Goal: Task Accomplishment & Management: Manage account settings

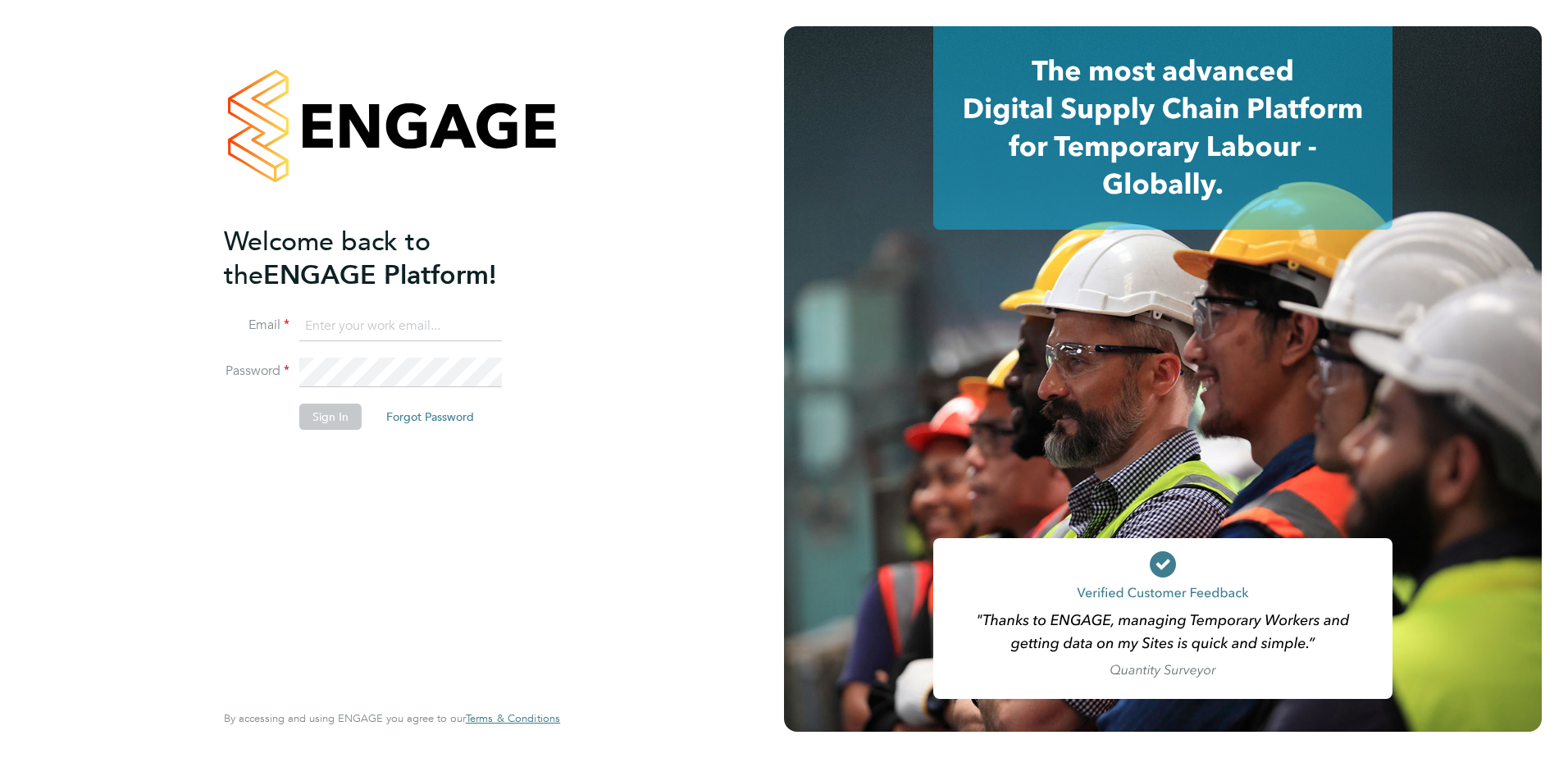
type input "codonovan@skilledcareers.co.uk"
click at [669, 447] on div "Welcome back to the ENGAGE Platform! Email codonovan@skilledcareers.co.uk Passw…" at bounding box center [392, 379] width 784 height 758
click at [329, 414] on button "Sign In" at bounding box center [331, 416] width 63 height 26
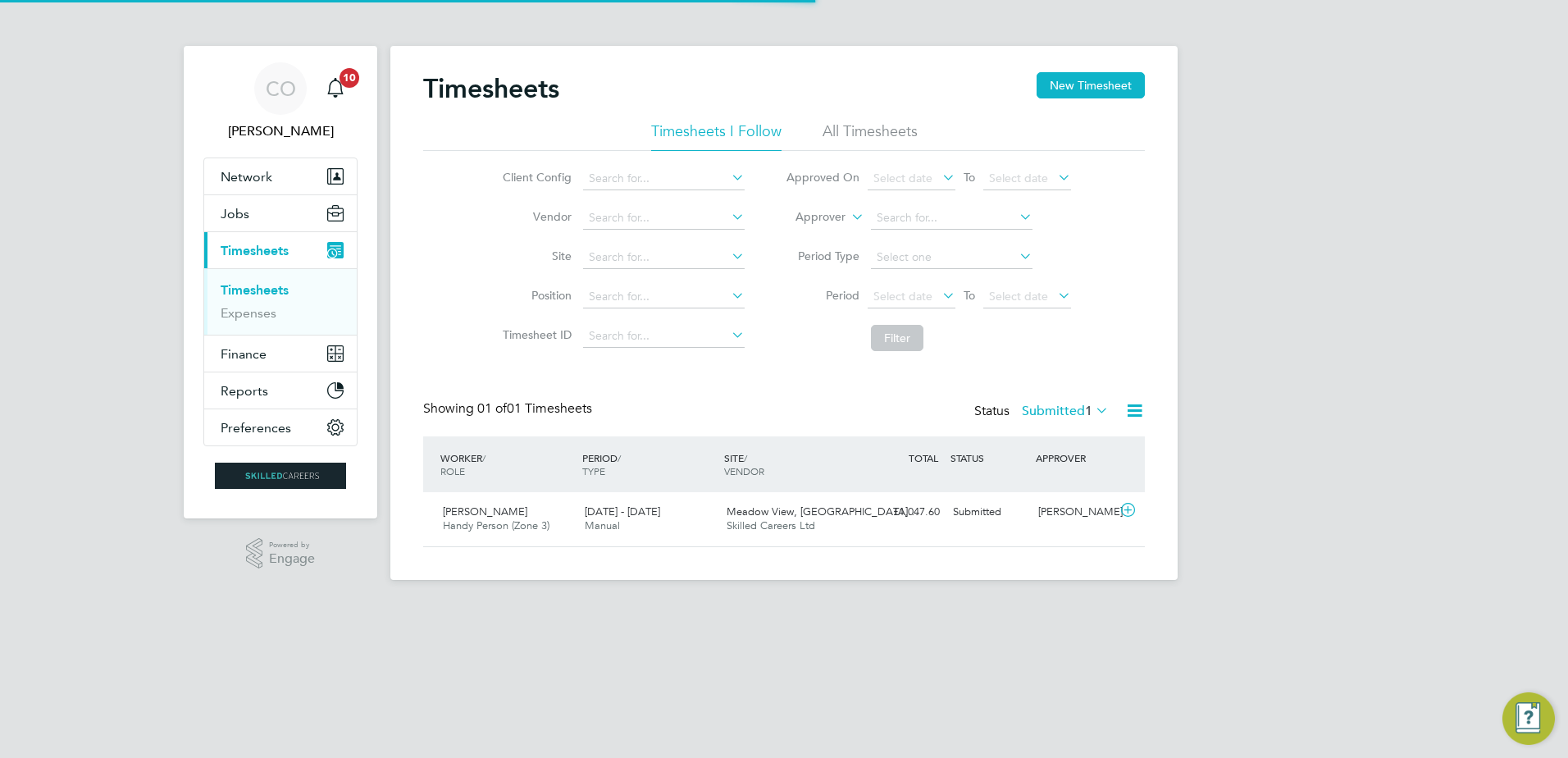
scroll to position [42, 143]
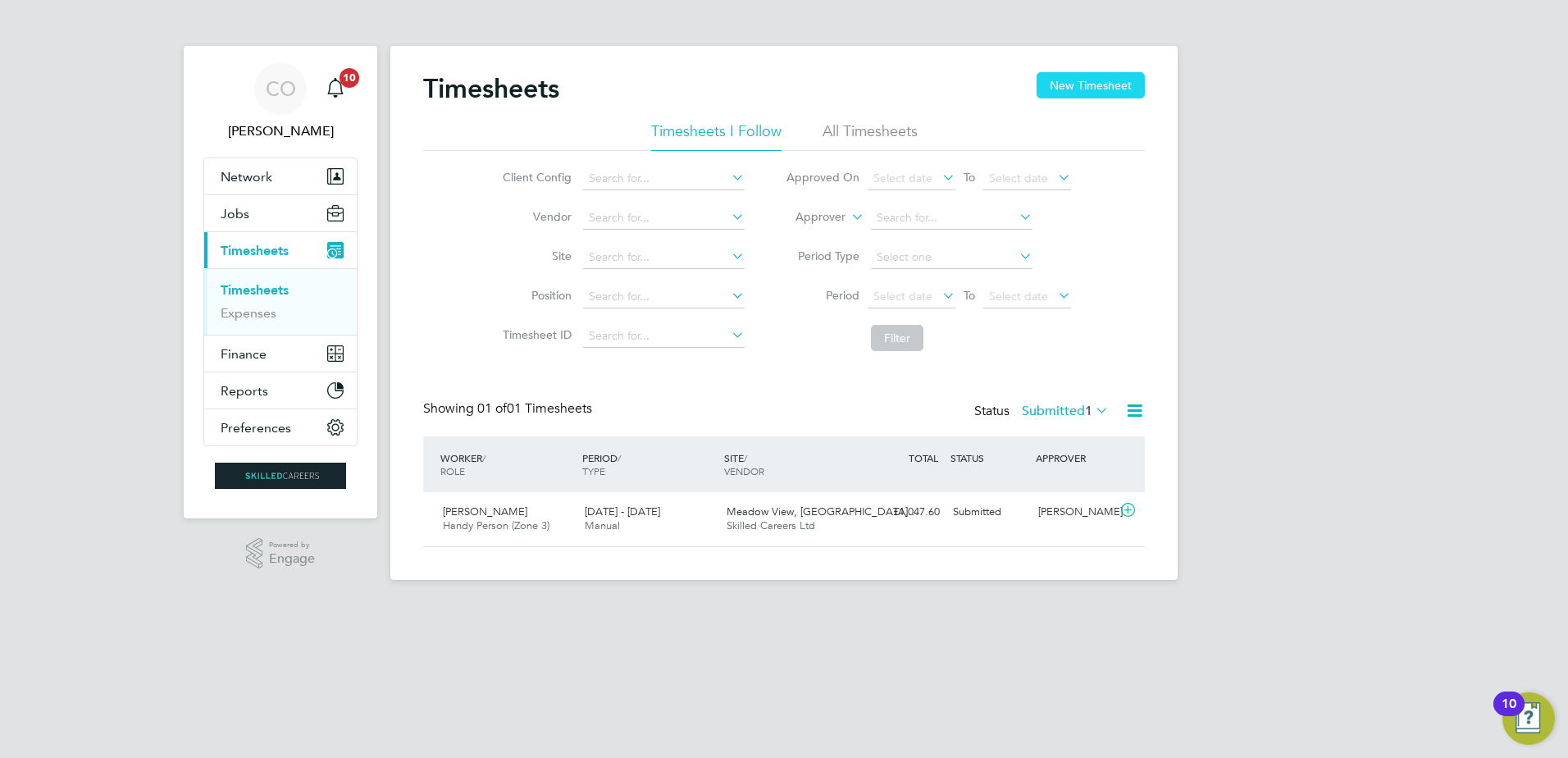
click at [1093, 86] on button "New Timesheet" at bounding box center [1090, 85] width 108 height 26
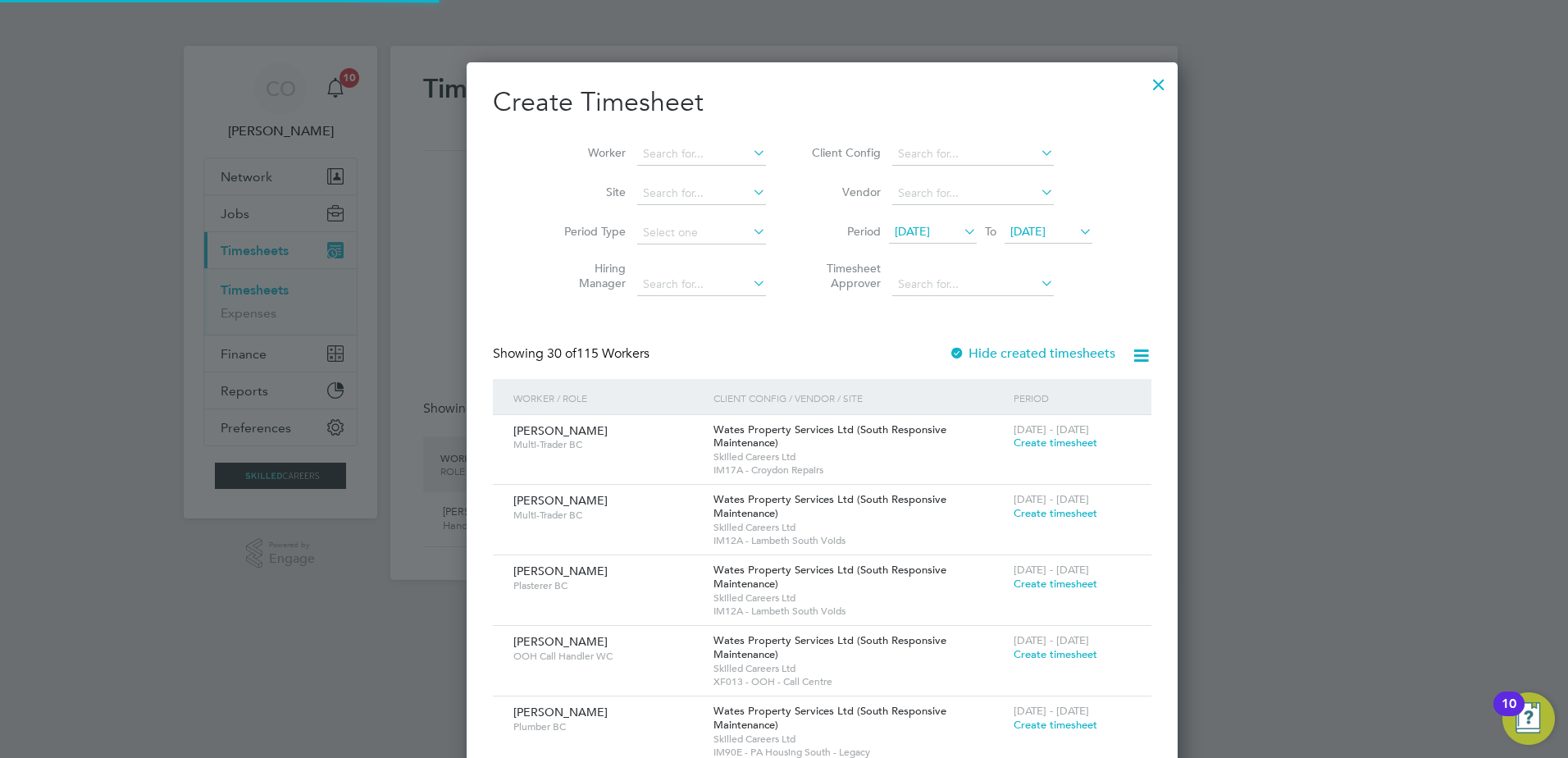
scroll to position [2608, 635]
click at [949, 348] on div at bounding box center [957, 354] width 16 height 16
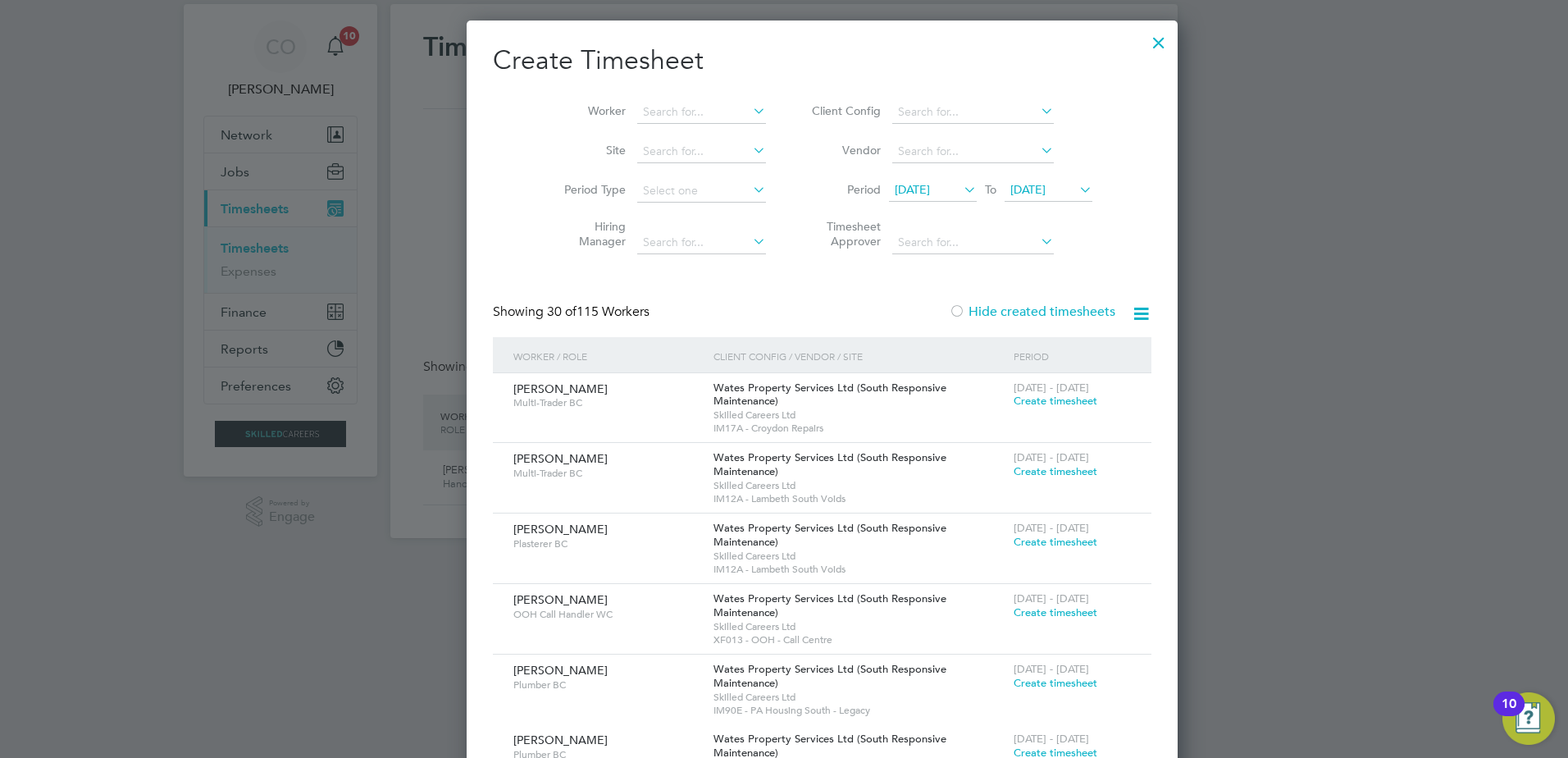
scroll to position [82, 0]
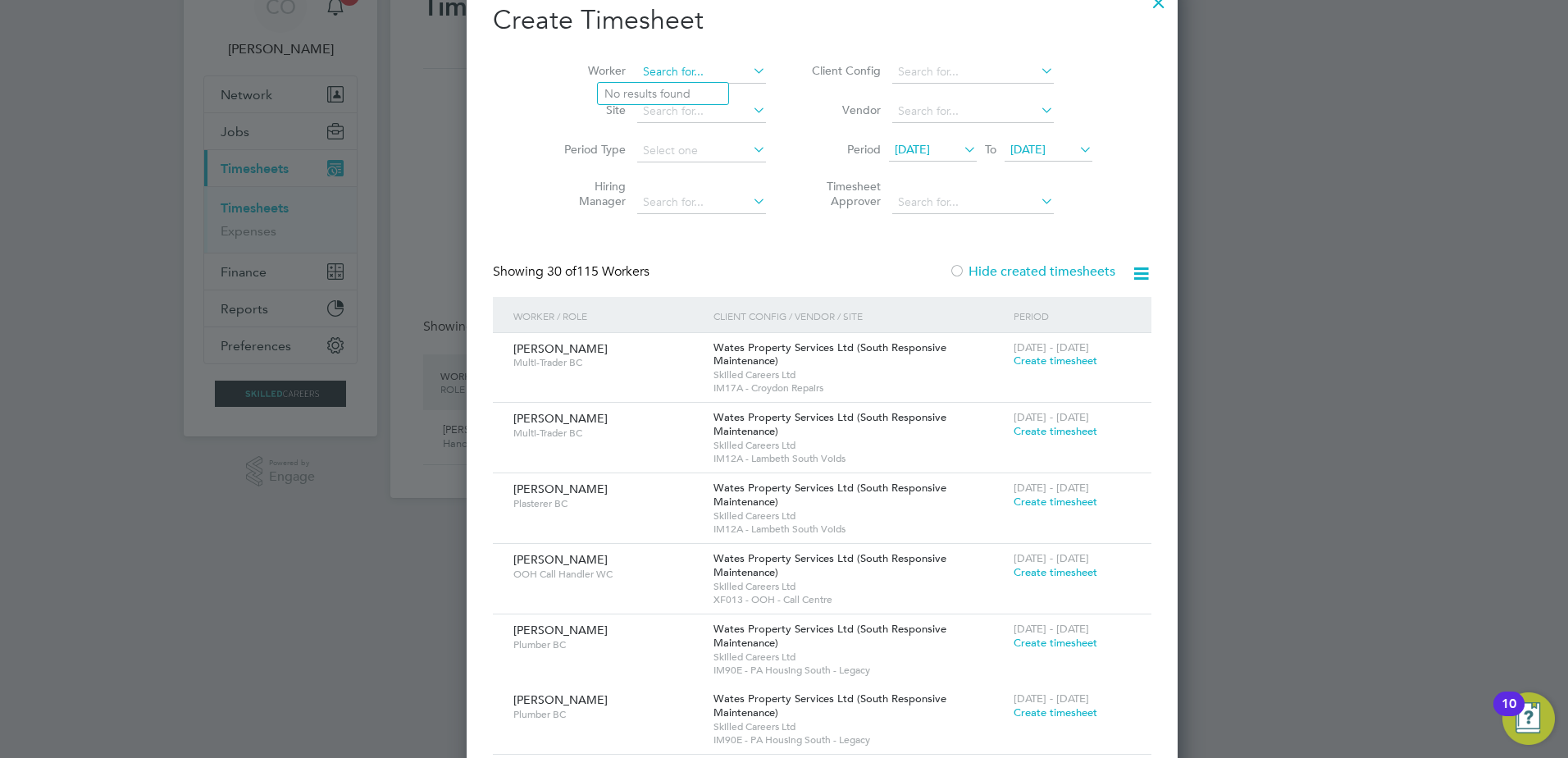
click at [638, 72] on input at bounding box center [702, 72] width 129 height 23
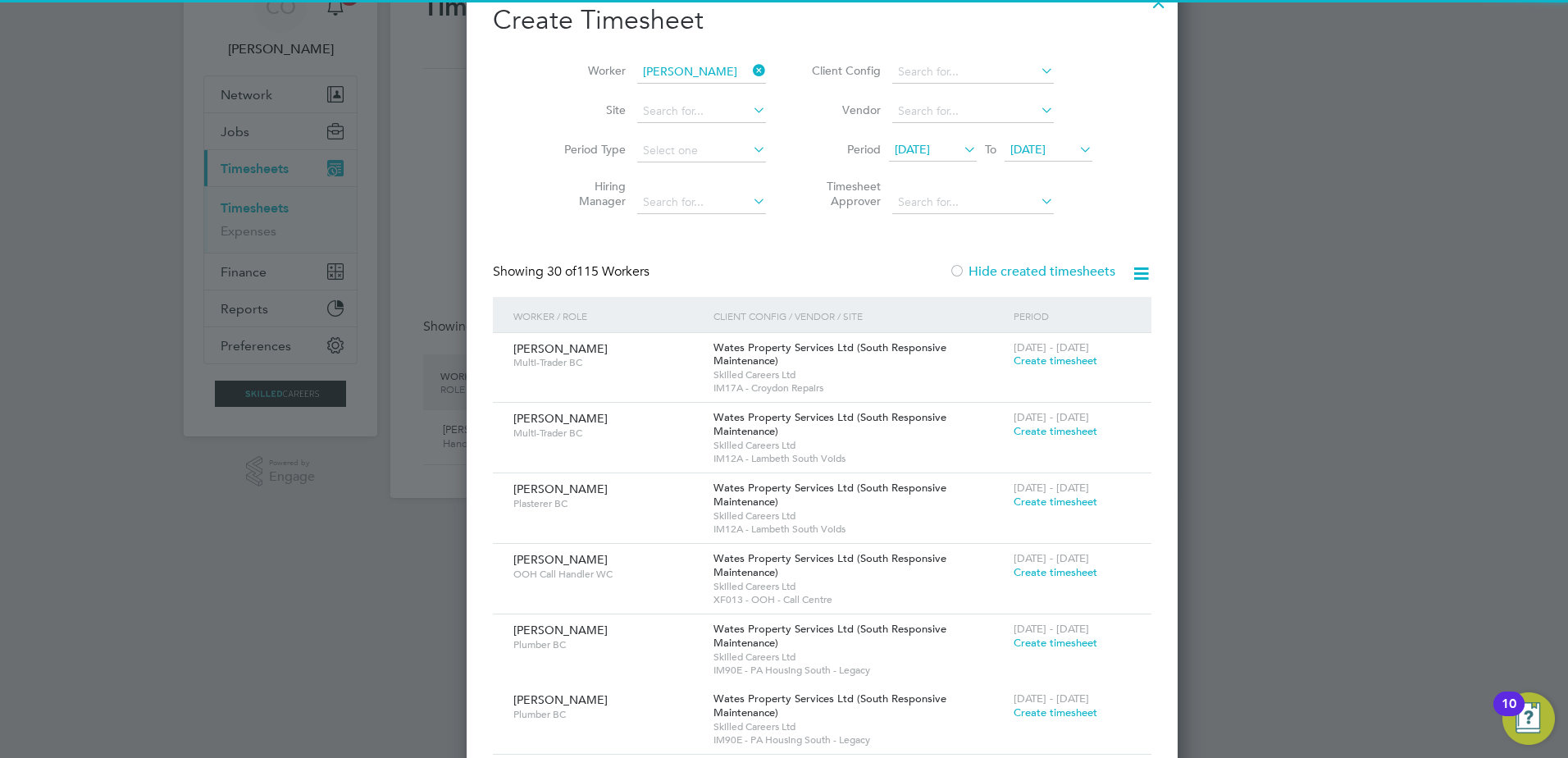
click at [703, 94] on b "Pelling" at bounding box center [722, 94] width 38 height 14
type input "[PERSON_NAME]"
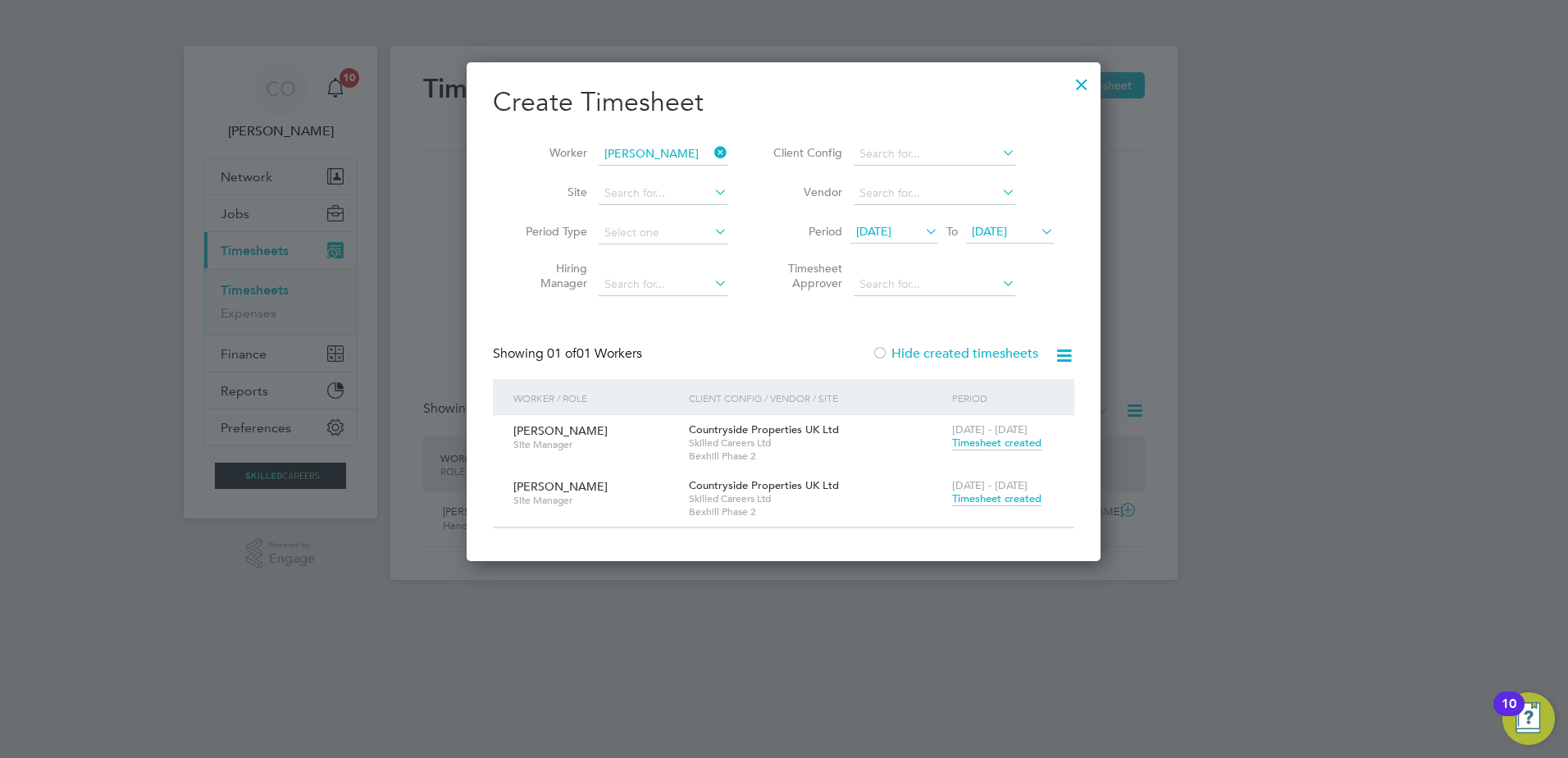
scroll to position [498, 635]
click at [1038, 233] on icon at bounding box center [1038, 232] width 0 height 23
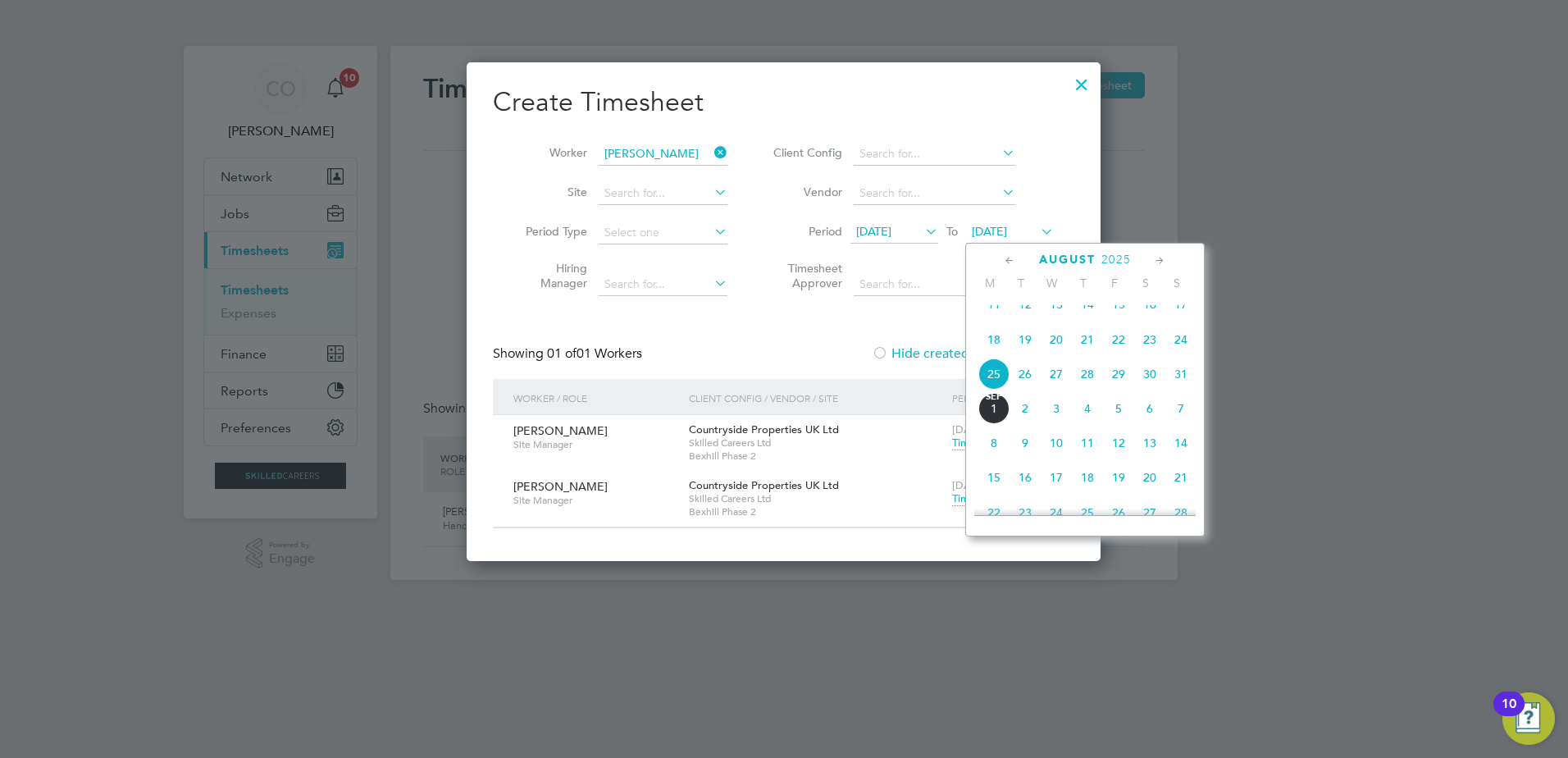
click at [1184, 388] on span "31" at bounding box center [1181, 374] width 31 height 31
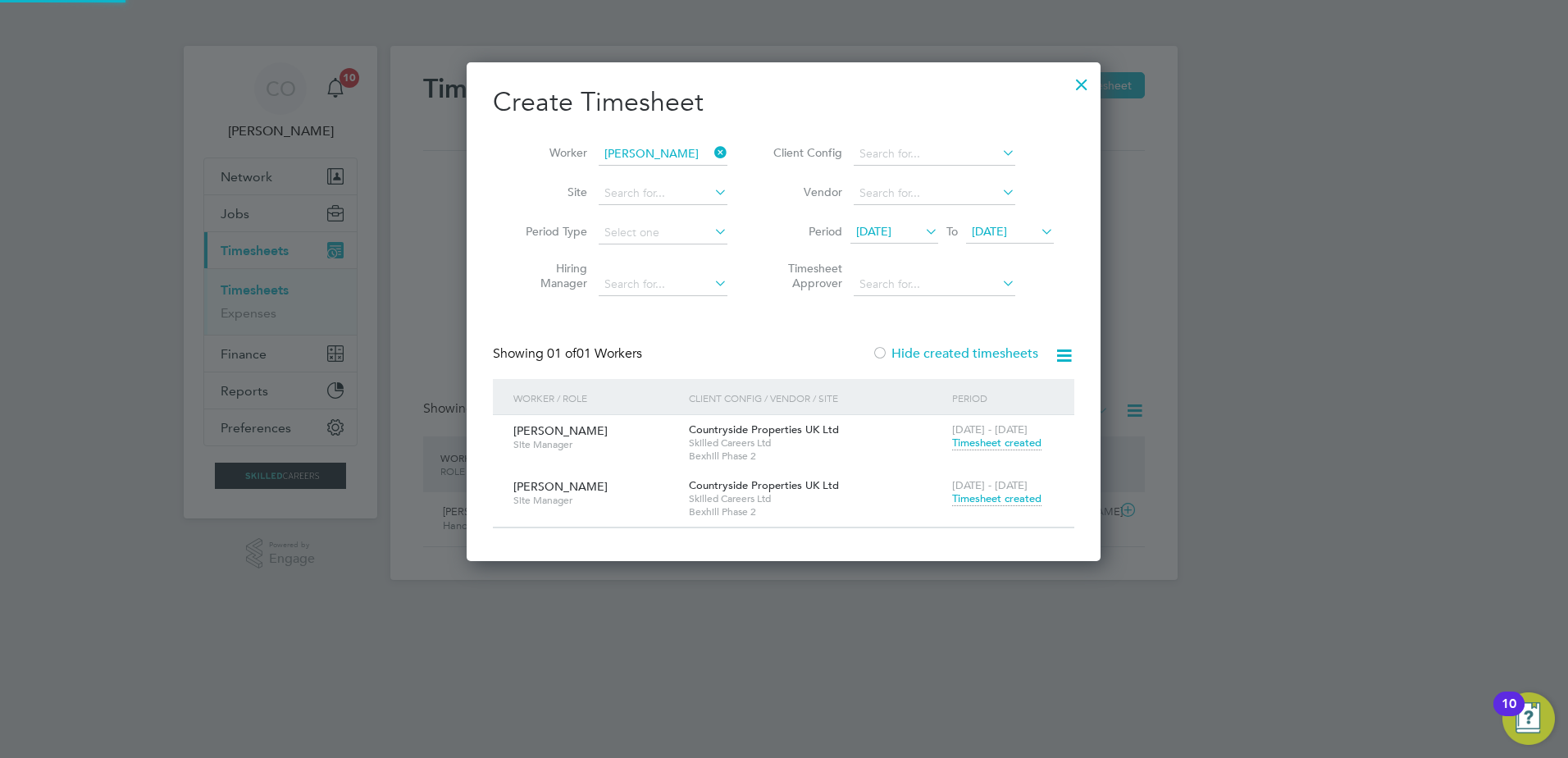
scroll to position [498, 635]
click at [1024, 494] on span "Timesheet created" at bounding box center [997, 498] width 89 height 15
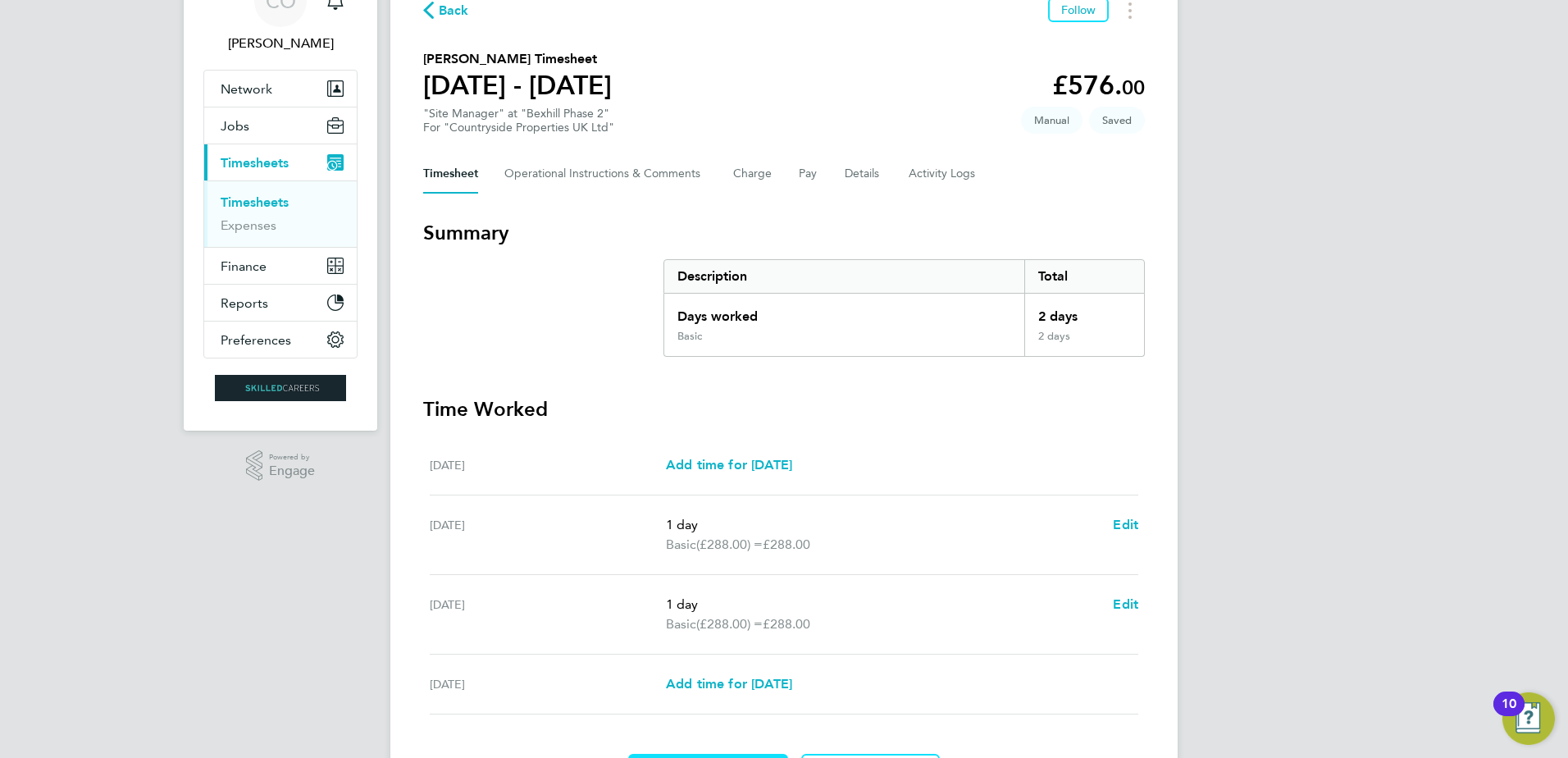
scroll to position [189, 0]
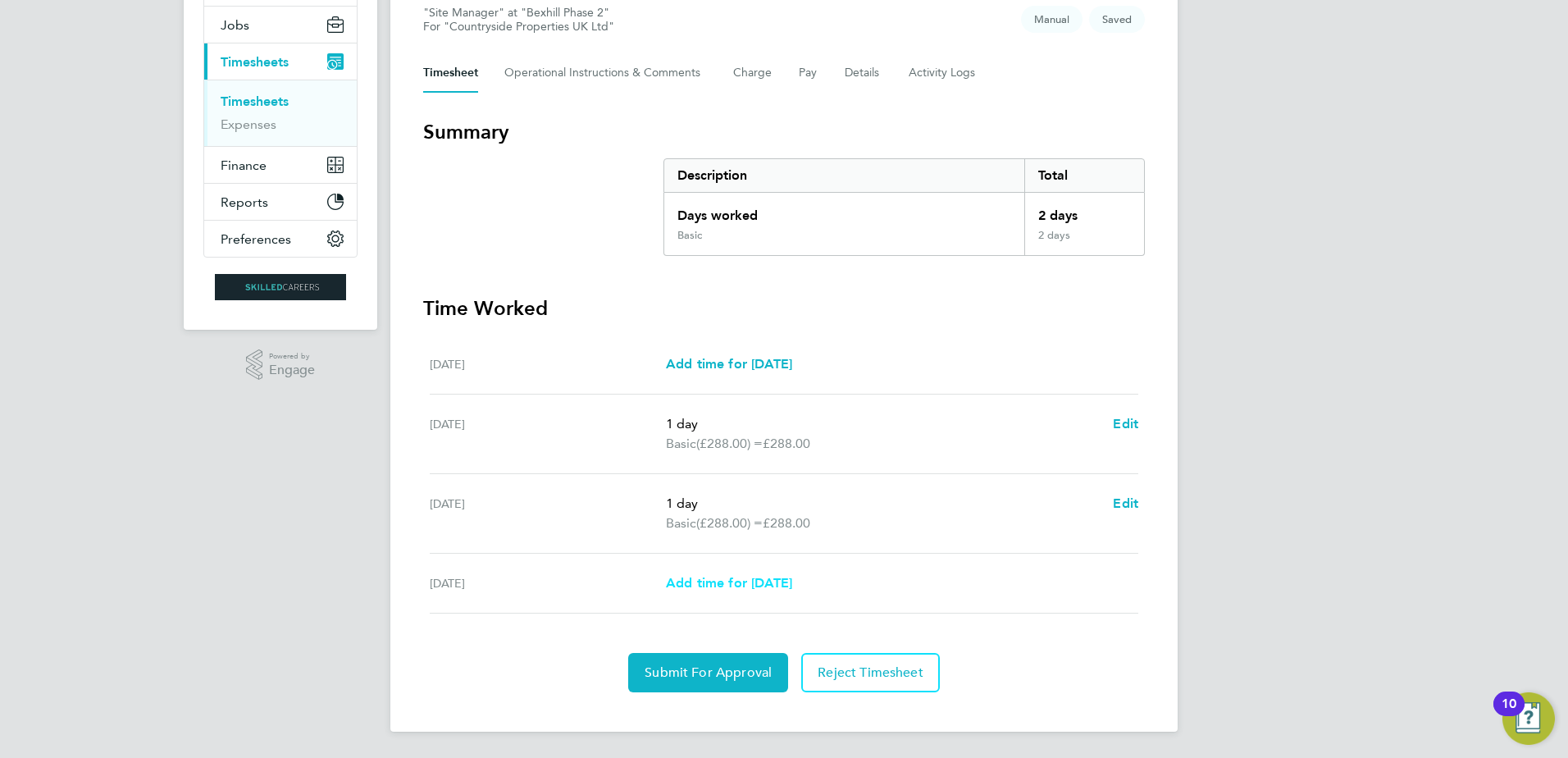
click at [736, 585] on span "Add time for Thu 28 Aug" at bounding box center [729, 583] width 126 height 15
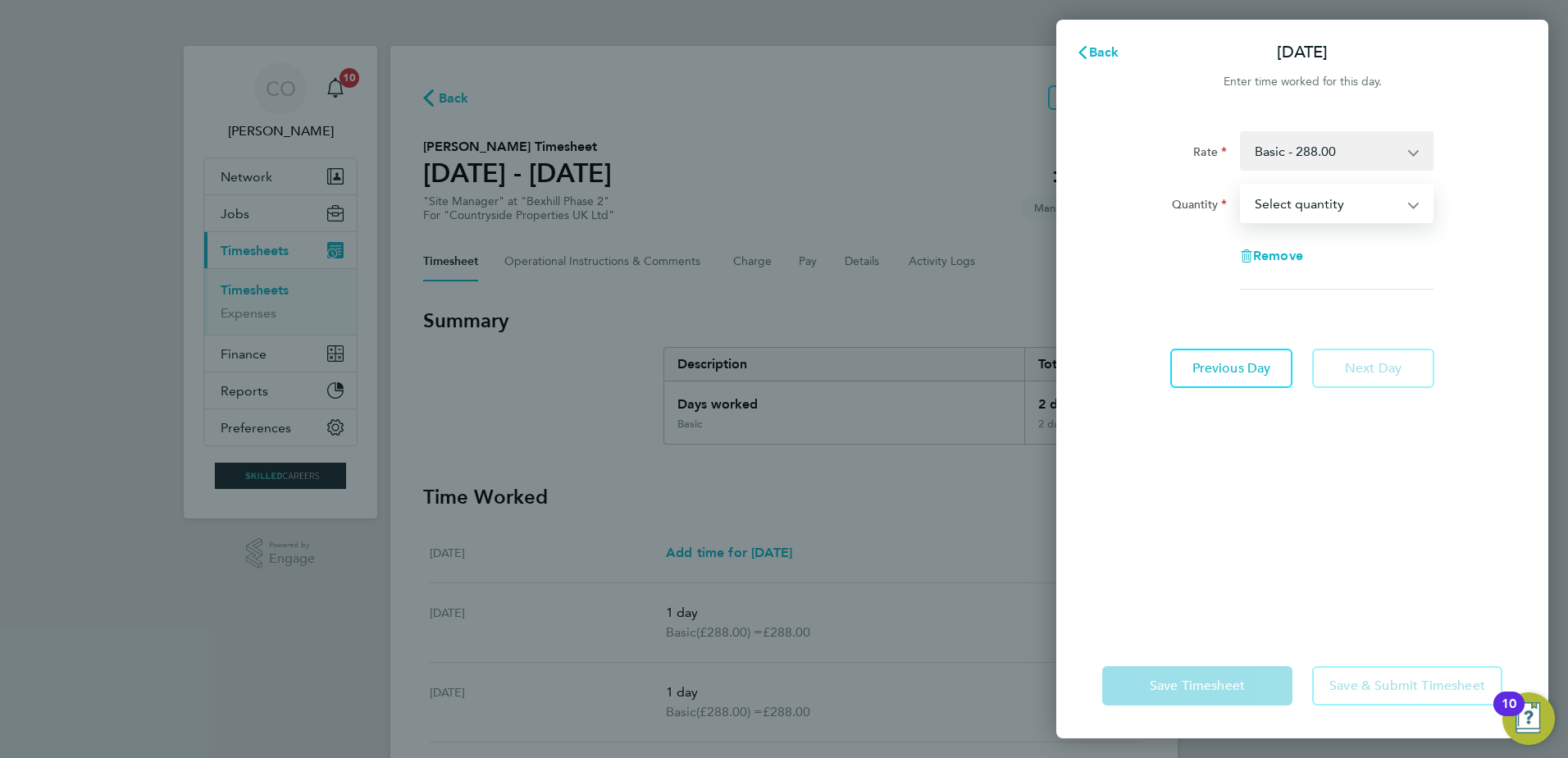
click at [1271, 197] on select "Select quantity 0.5 1" at bounding box center [1326, 203] width 171 height 36
select select "1"
click at [1242, 185] on select "Select quantity 0.5 1" at bounding box center [1326, 203] width 171 height 36
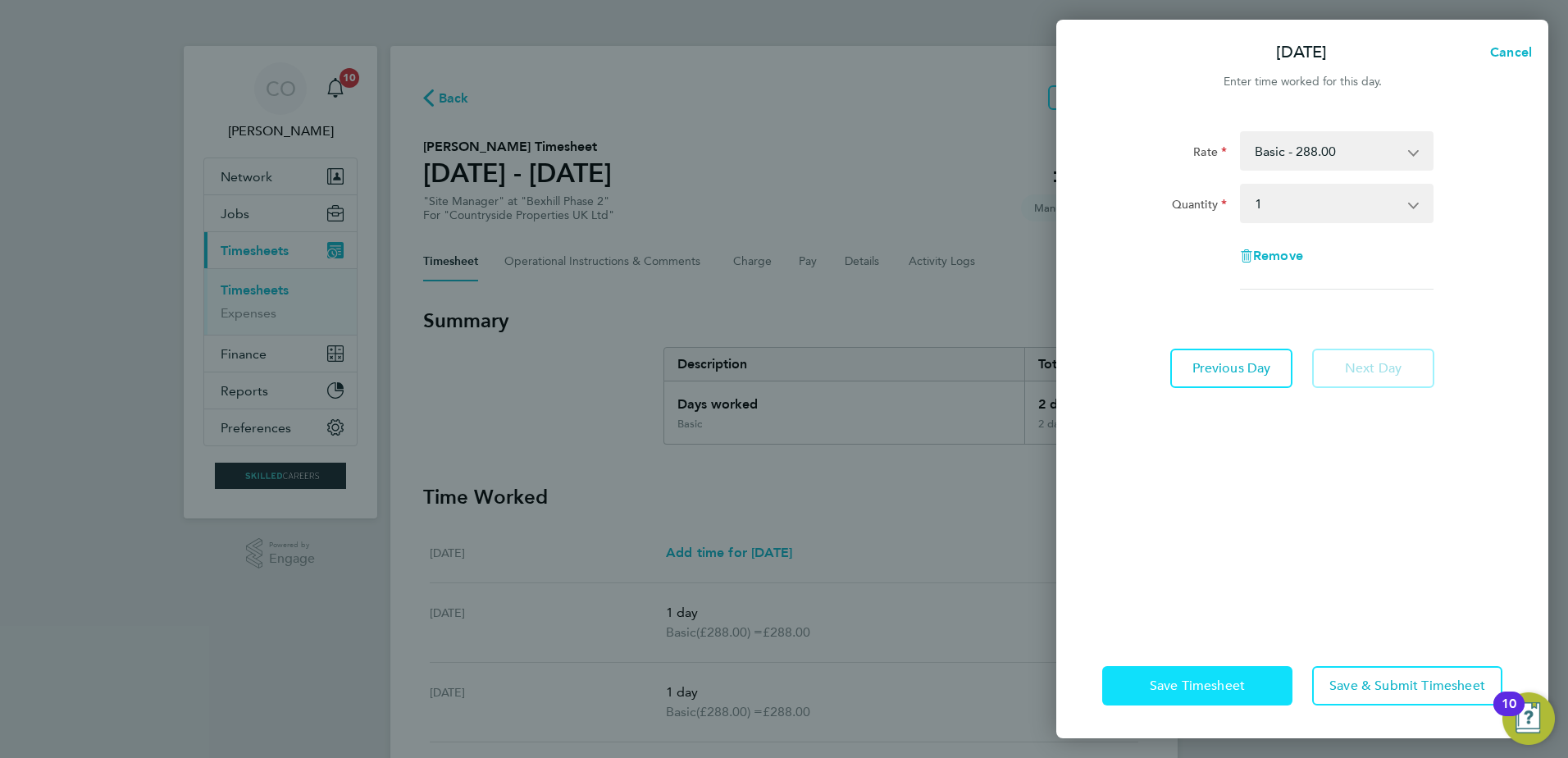
click at [1208, 681] on span "Save Timesheet" at bounding box center [1198, 686] width 95 height 16
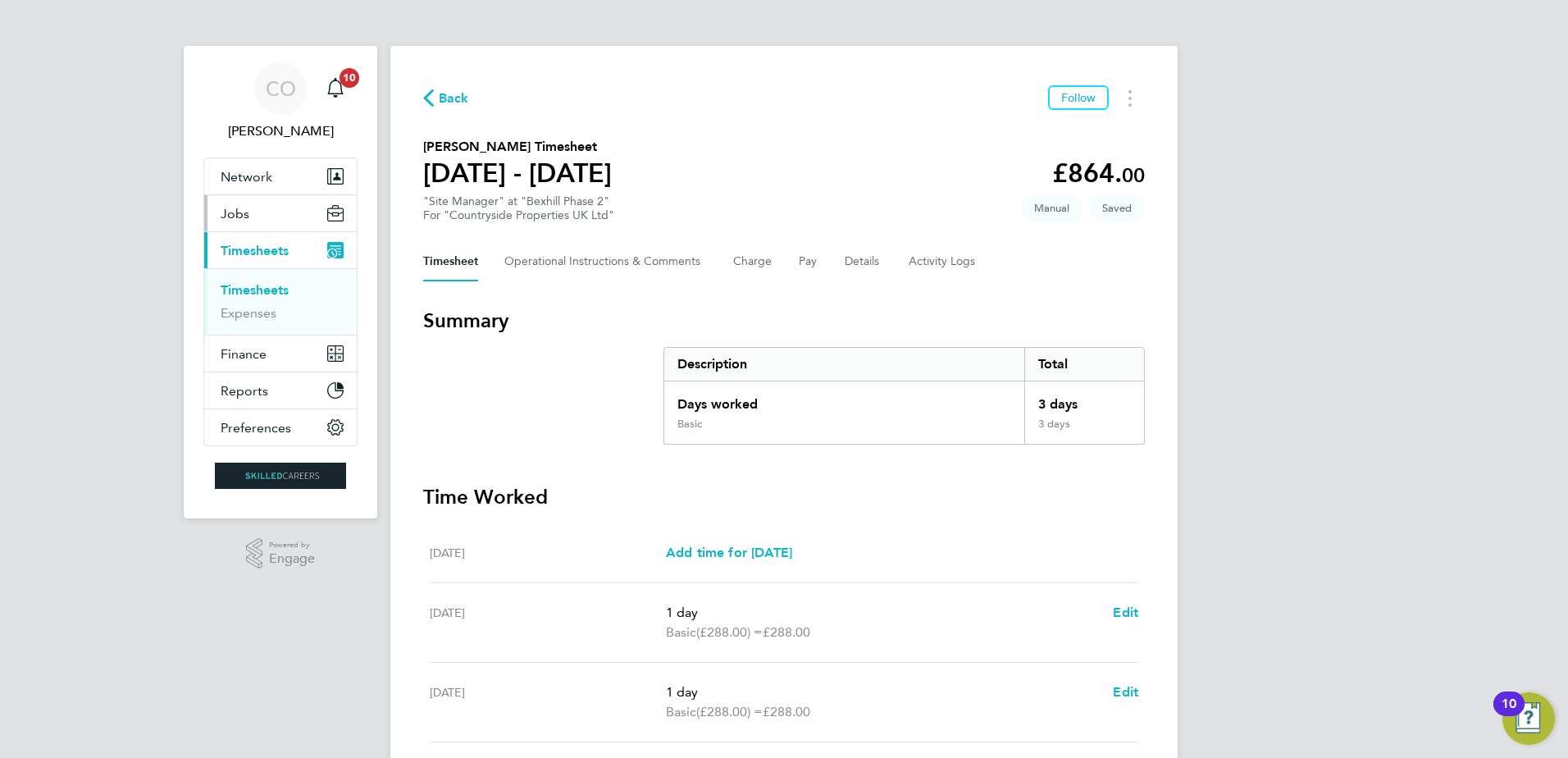
click at [243, 215] on span "Jobs" at bounding box center [235, 213] width 29 height 15
click at [229, 207] on span "Jobs" at bounding box center [235, 213] width 29 height 15
click at [225, 204] on button "Jobs" at bounding box center [280, 213] width 153 height 36
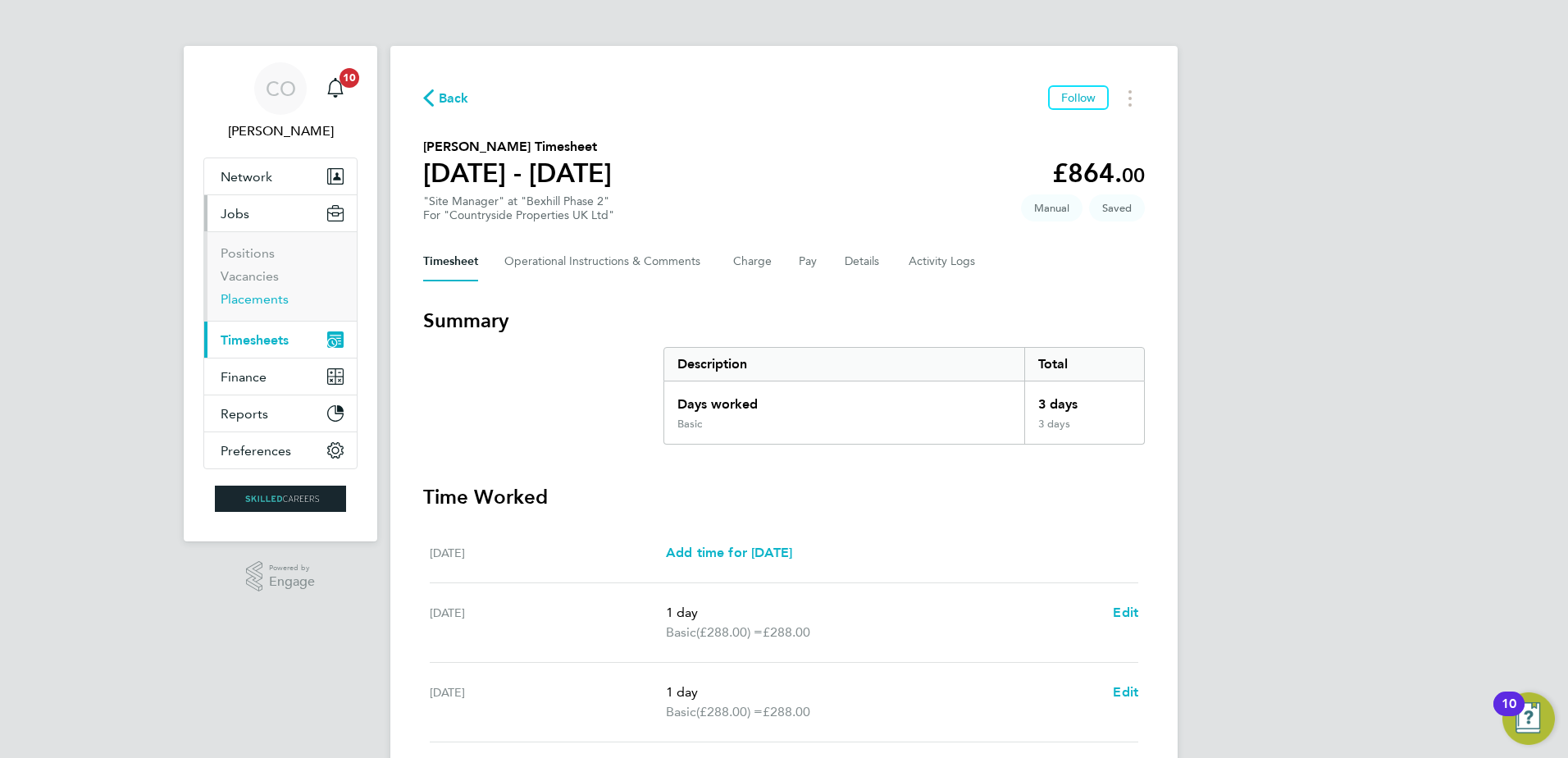
click at [233, 301] on link "Placements" at bounding box center [255, 299] width 68 height 15
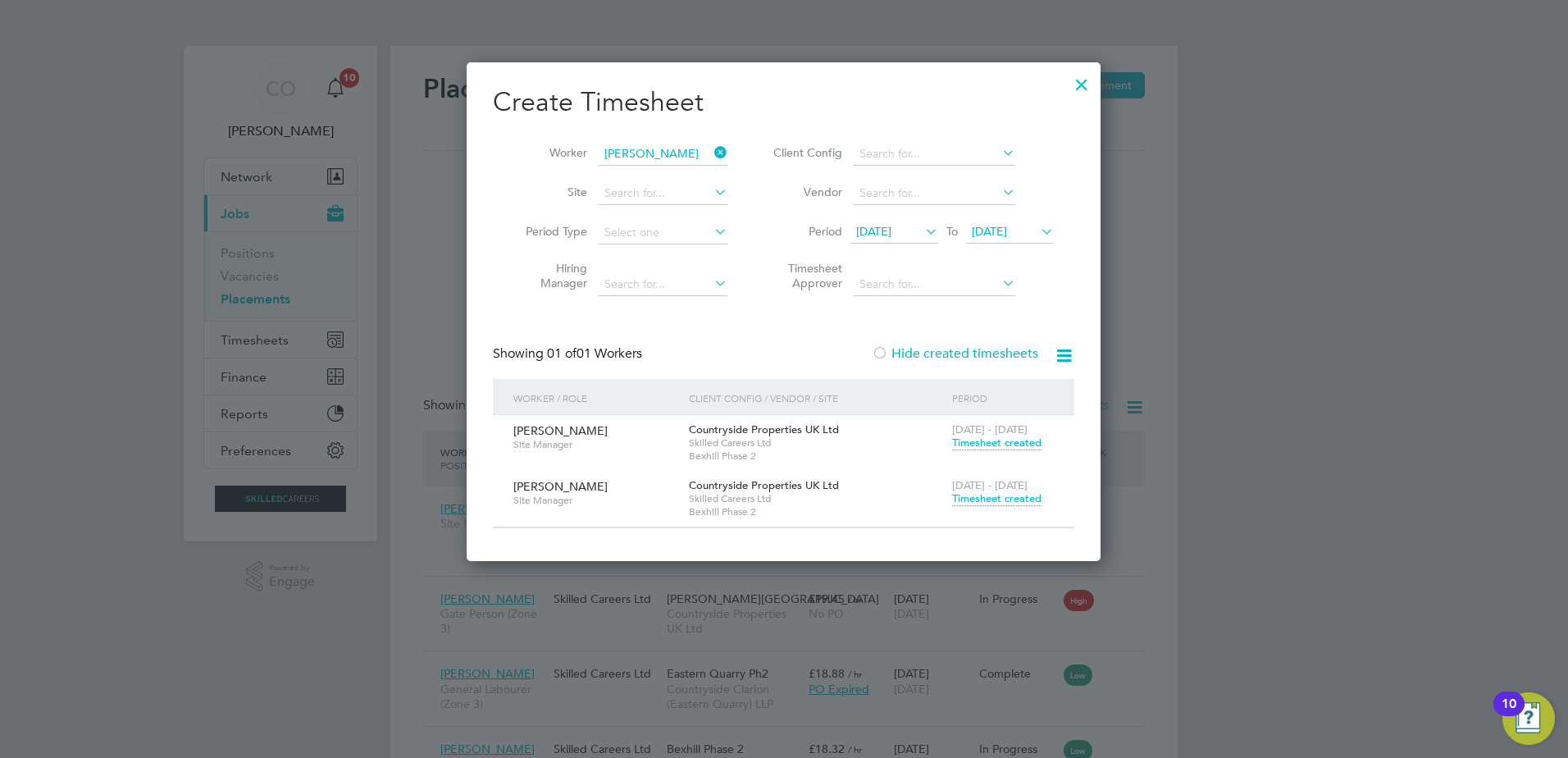
click at [1080, 79] on div at bounding box center [1081, 80] width 30 height 30
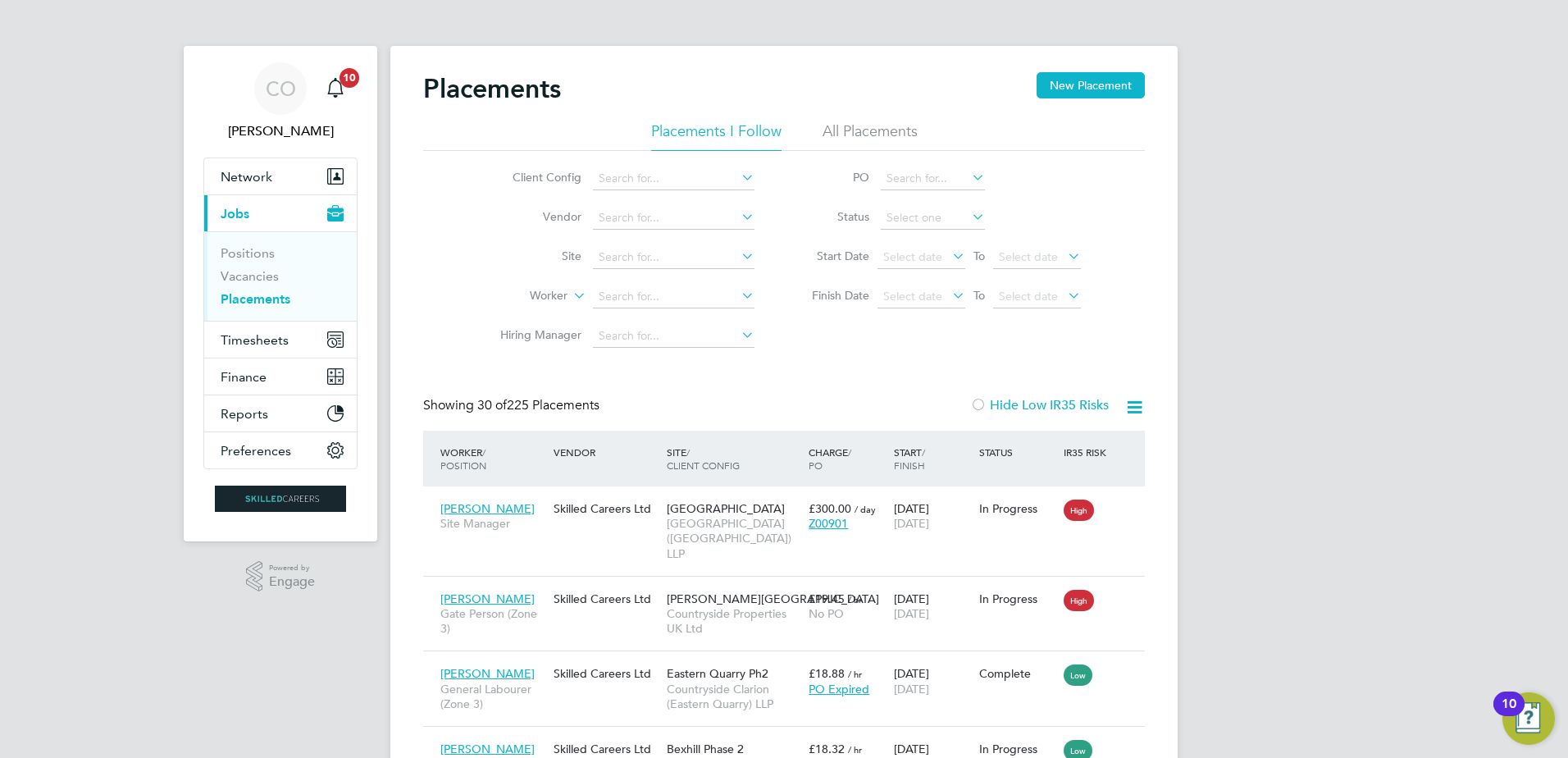
click at [241, 292] on link "Placements" at bounding box center [256, 299] width 70 height 15
click at [650, 296] on input at bounding box center [674, 297] width 162 height 23
type input "shaun pelling"
click at [639, 292] on input at bounding box center [674, 297] width 162 height 23
click at [693, 319] on li "Shaun Pelling" at bounding box center [674, 319] width 164 height 22
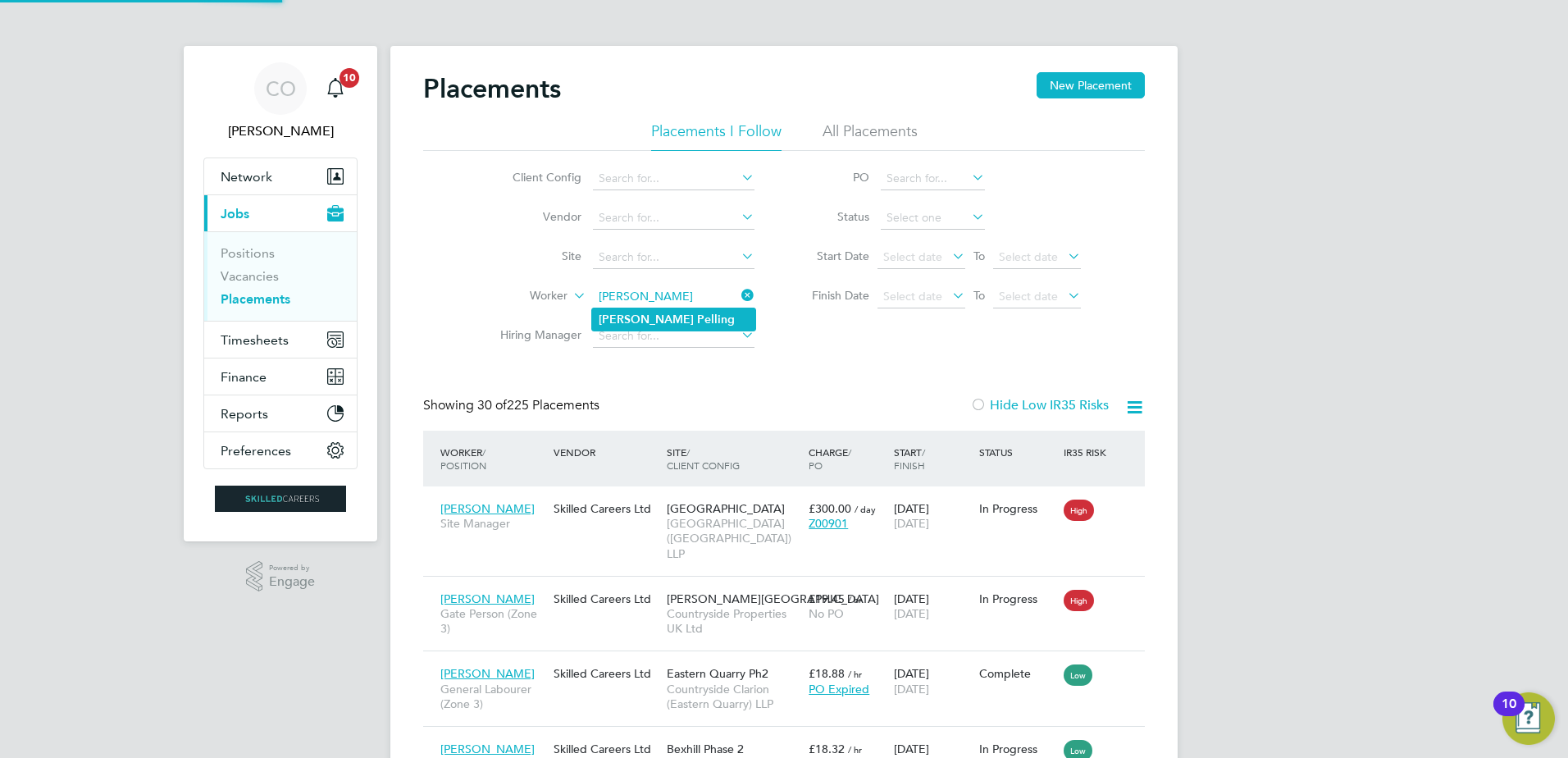
type input "[PERSON_NAME]"
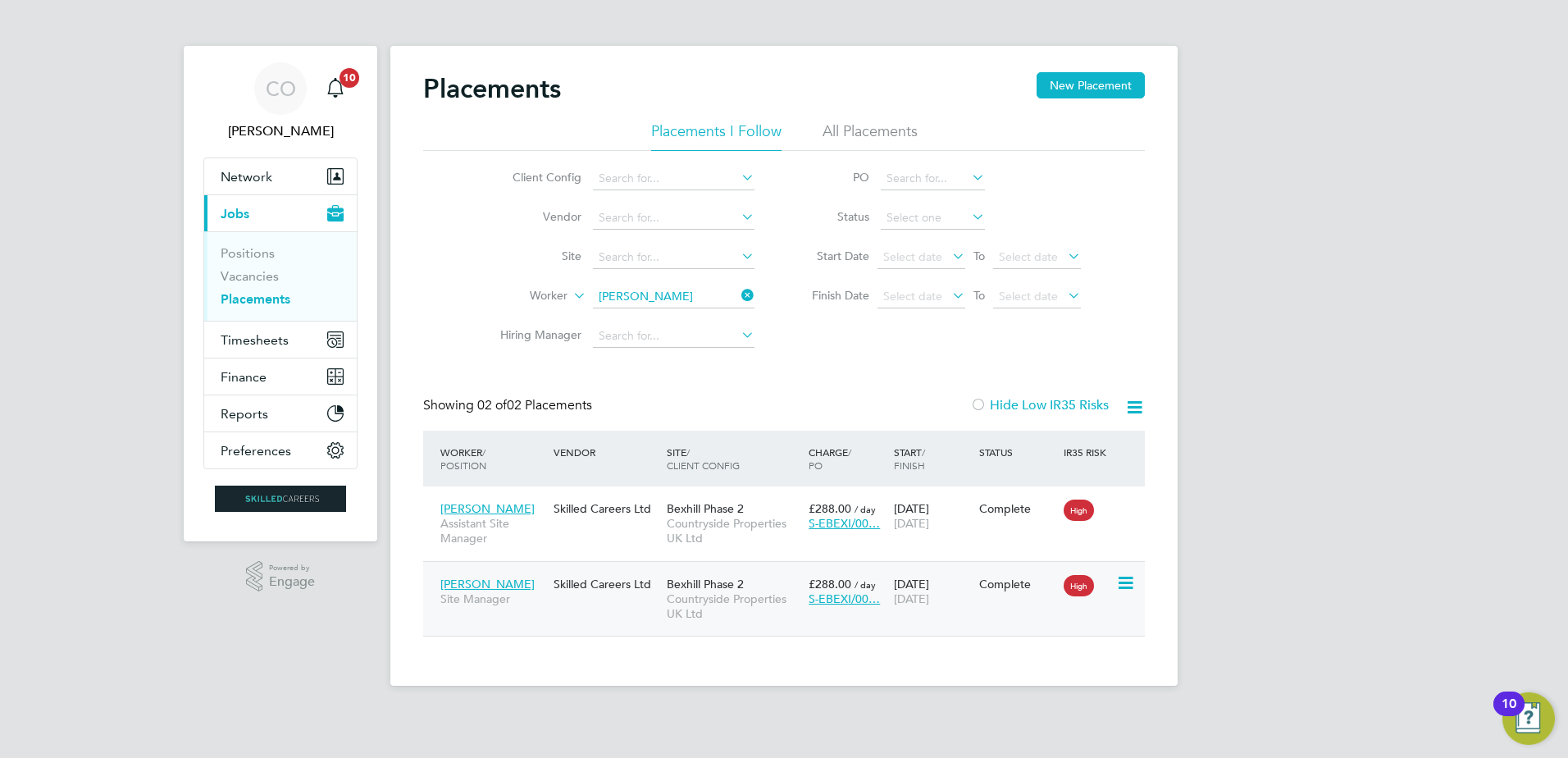
click at [927, 585] on div "09 Jun 2025 28 Aug 2025" at bounding box center [932, 592] width 85 height 46
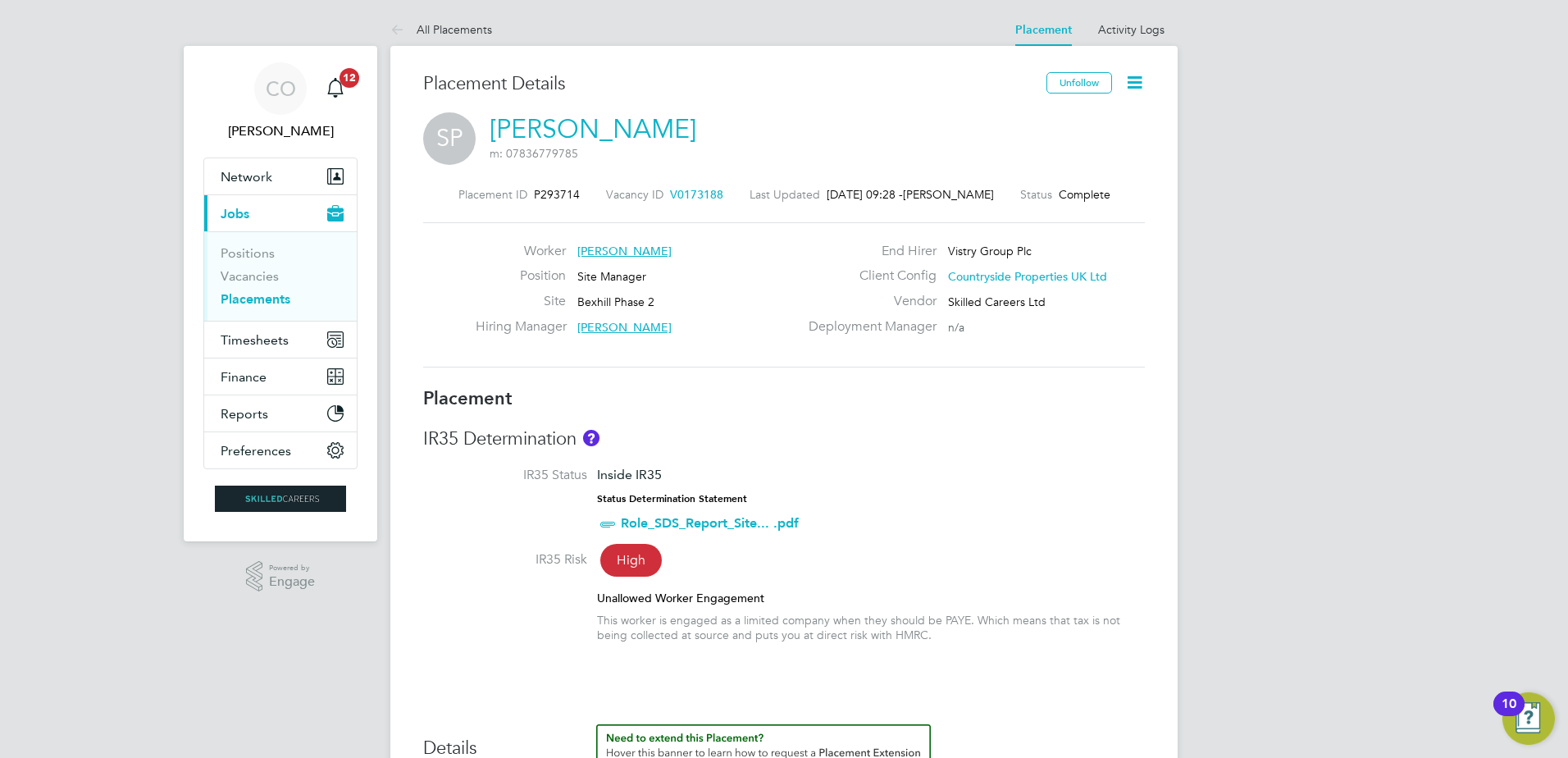
scroll to position [9, 0]
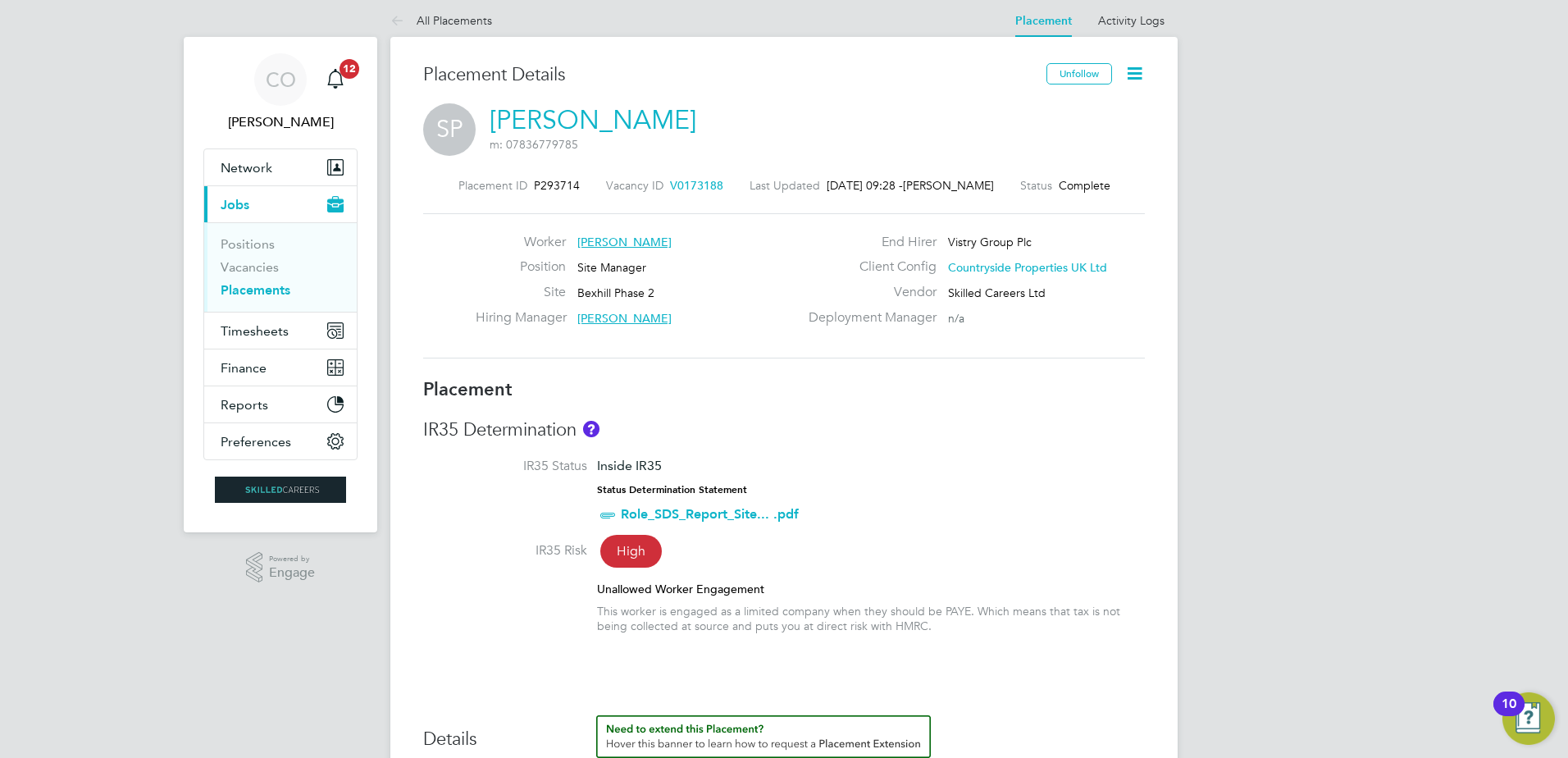
drag, startPoint x: 725, startPoint y: 190, endPoint x: 680, endPoint y: 184, distance: 45.4
click at [680, 184] on div "Placement ID P293714 Vacancy ID V0173188 Last Updated [DATE] 09:28 - [PERSON_NA…" at bounding box center [784, 185] width 722 height 15
drag, startPoint x: 666, startPoint y: 192, endPoint x: 712, endPoint y: 187, distance: 46.3
click at [712, 187] on div "Vacancy ID V0173188" at bounding box center [665, 185] width 117 height 15
drag, startPoint x: 600, startPoint y: 182, endPoint x: 761, endPoint y: 192, distance: 161.3
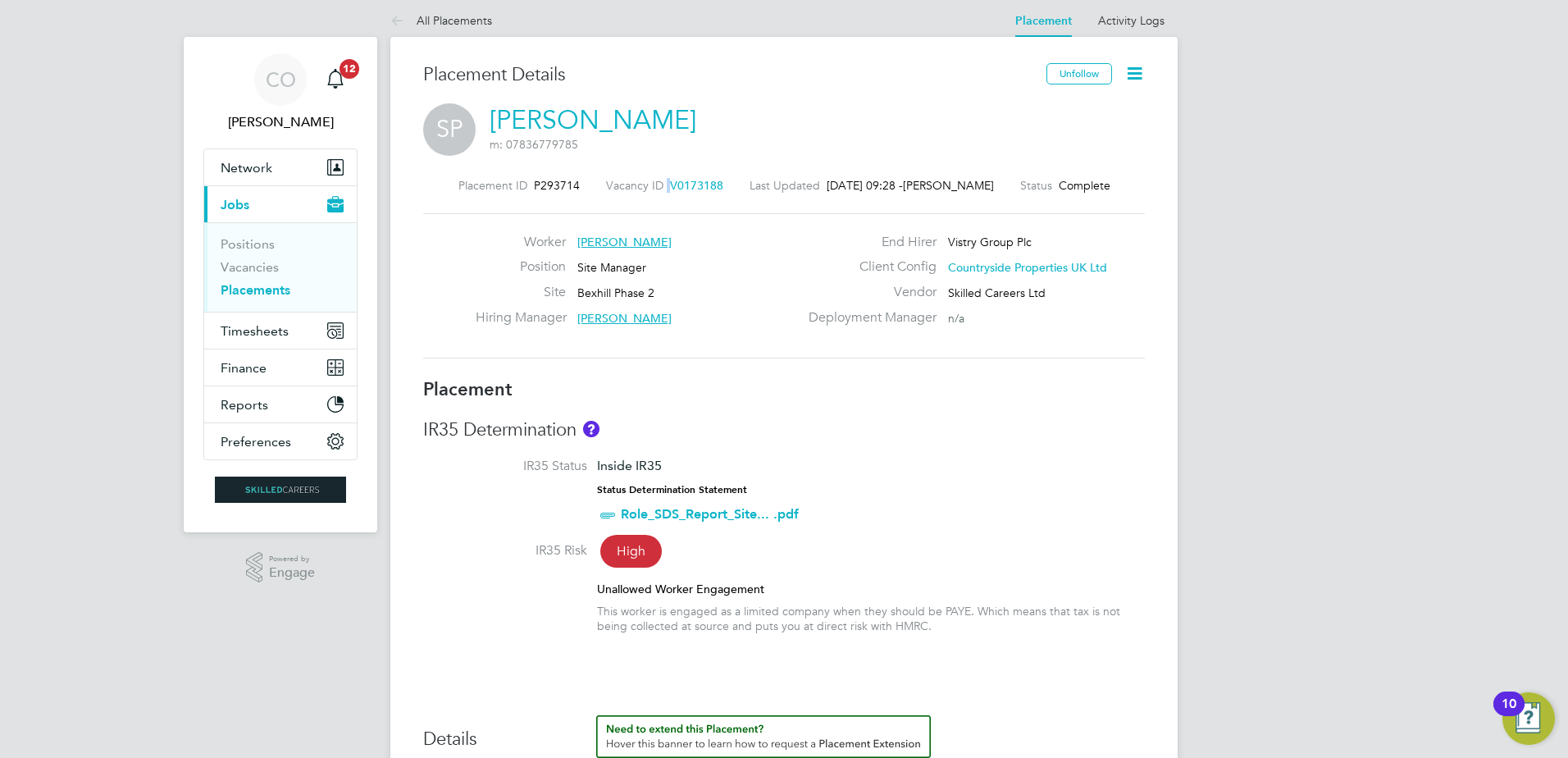
click at [725, 186] on div "Placement ID P293714 Vacancy ID V0173188 Last Updated [DATE] 09:28 - [PERSON_NA…" at bounding box center [784, 185] width 722 height 15
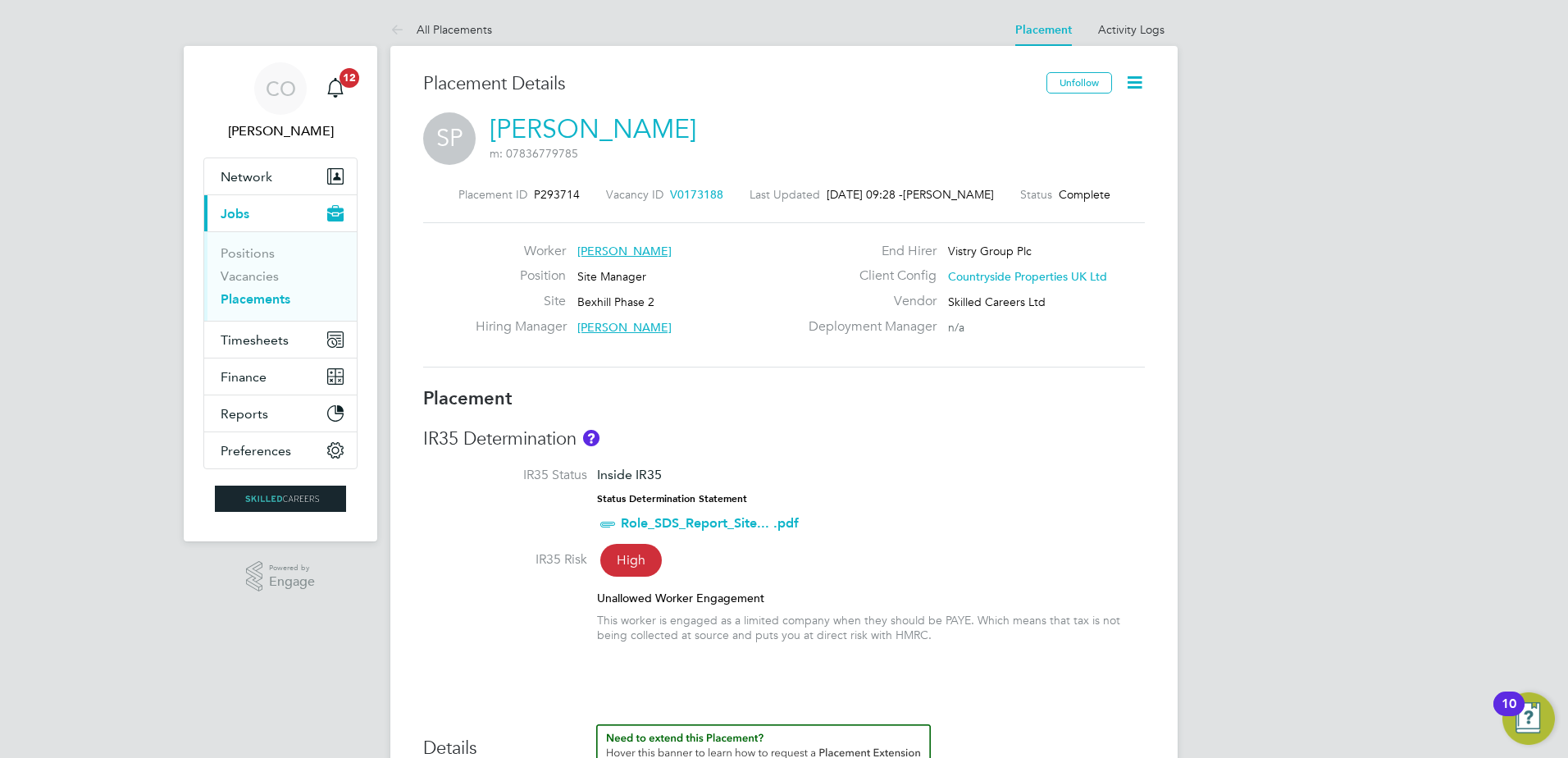
drag, startPoint x: 760, startPoint y: 130, endPoint x: 737, endPoint y: 151, distance: 31.1
click at [759, 129] on div "SP [PERSON_NAME] m: 07836779785" at bounding box center [784, 141] width 722 height 55
drag, startPoint x: 727, startPoint y: 200, endPoint x: 600, endPoint y: 196, distance: 127.1
click at [600, 196] on div "Placement ID P293714 Vacancy ID V0173188 Last Updated [DATE] 09:28 - [PERSON_NA…" at bounding box center [784, 194] width 722 height 15
click at [750, 119] on div "SP [PERSON_NAME] m: 07836779785" at bounding box center [784, 141] width 722 height 55
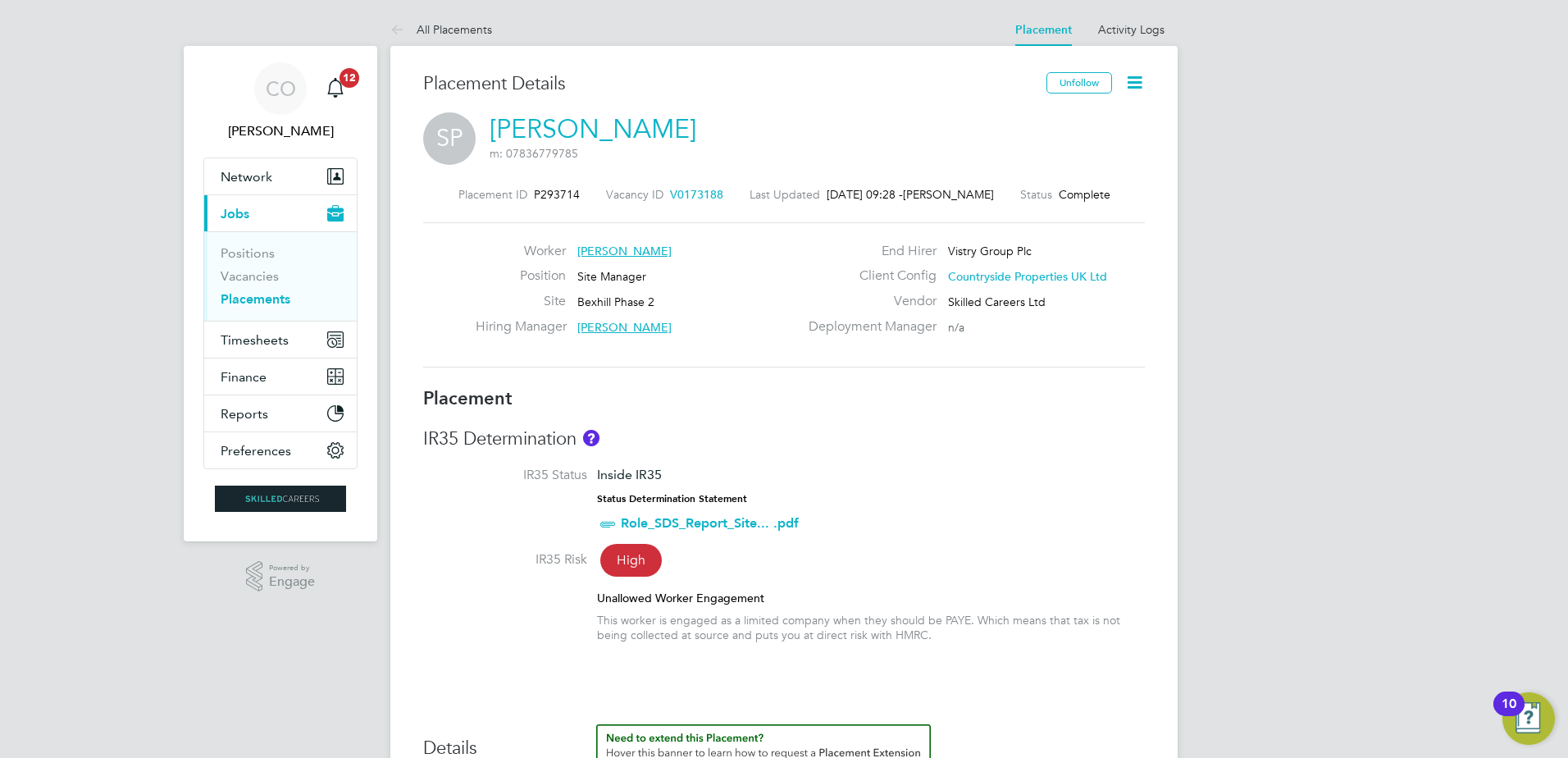
scroll to position [9, 0]
